Goal: Task Accomplishment & Management: Manage account settings

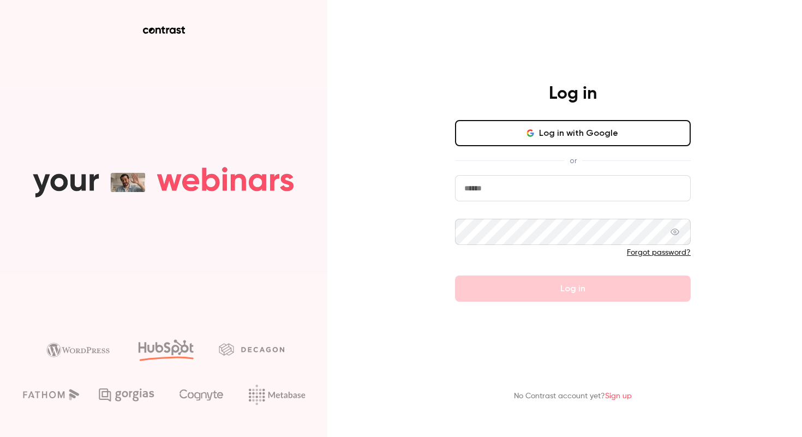
click at [535, 131] on icon "button" at bounding box center [530, 133] width 9 height 9
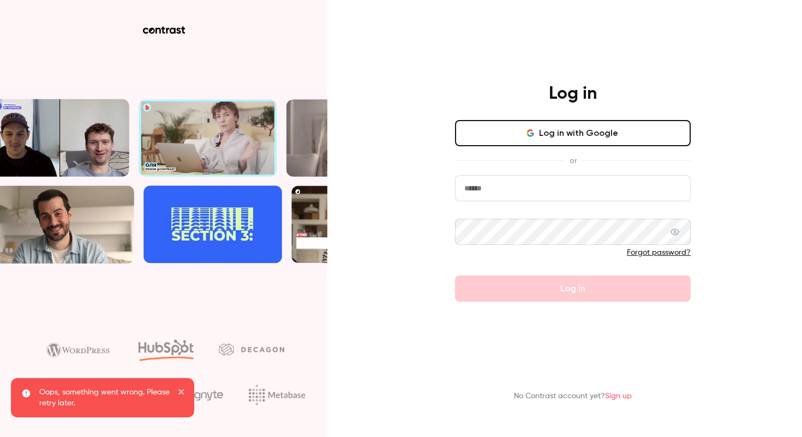
click at [556, 122] on button "Log in with Google" at bounding box center [573, 133] width 236 height 26
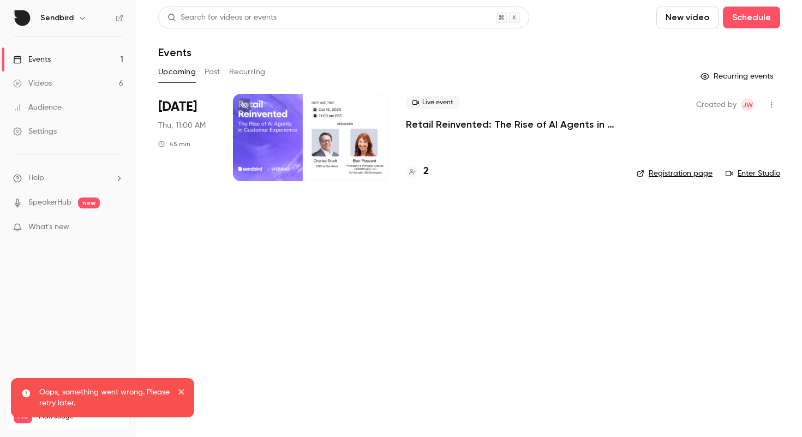
click at [453, 124] on p "Retail Reinvented: The Rise of AI Agents in Customer Experience" at bounding box center [512, 124] width 213 height 13
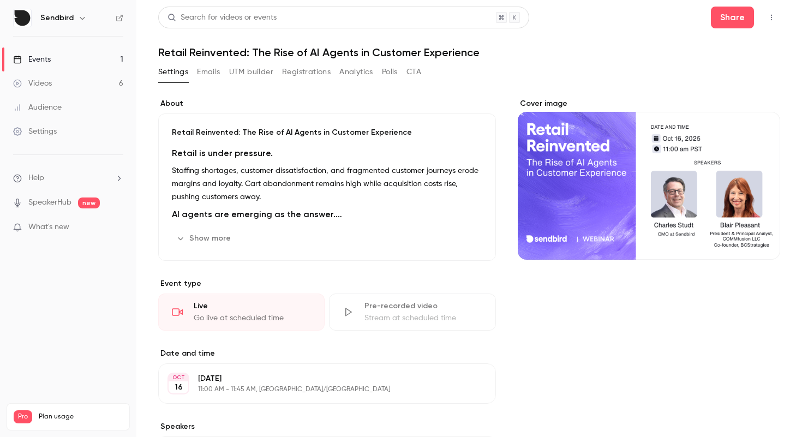
click at [577, 160] on div "Cover image" at bounding box center [649, 179] width 263 height 162
click at [0, 0] on input "Cover image" at bounding box center [0, 0] width 0 height 0
click at [47, 63] on div "Events" at bounding box center [32, 59] width 38 height 11
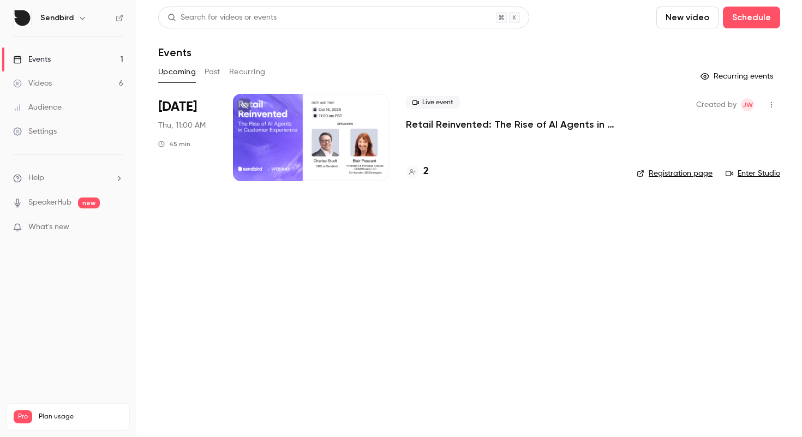
click at [698, 174] on link "Registration page" at bounding box center [675, 173] width 76 height 11
click at [448, 127] on p "Retail Reinvented: The Rise of AI Agents in Customer Experience" at bounding box center [512, 124] width 213 height 13
